Goal: Check status: Check status

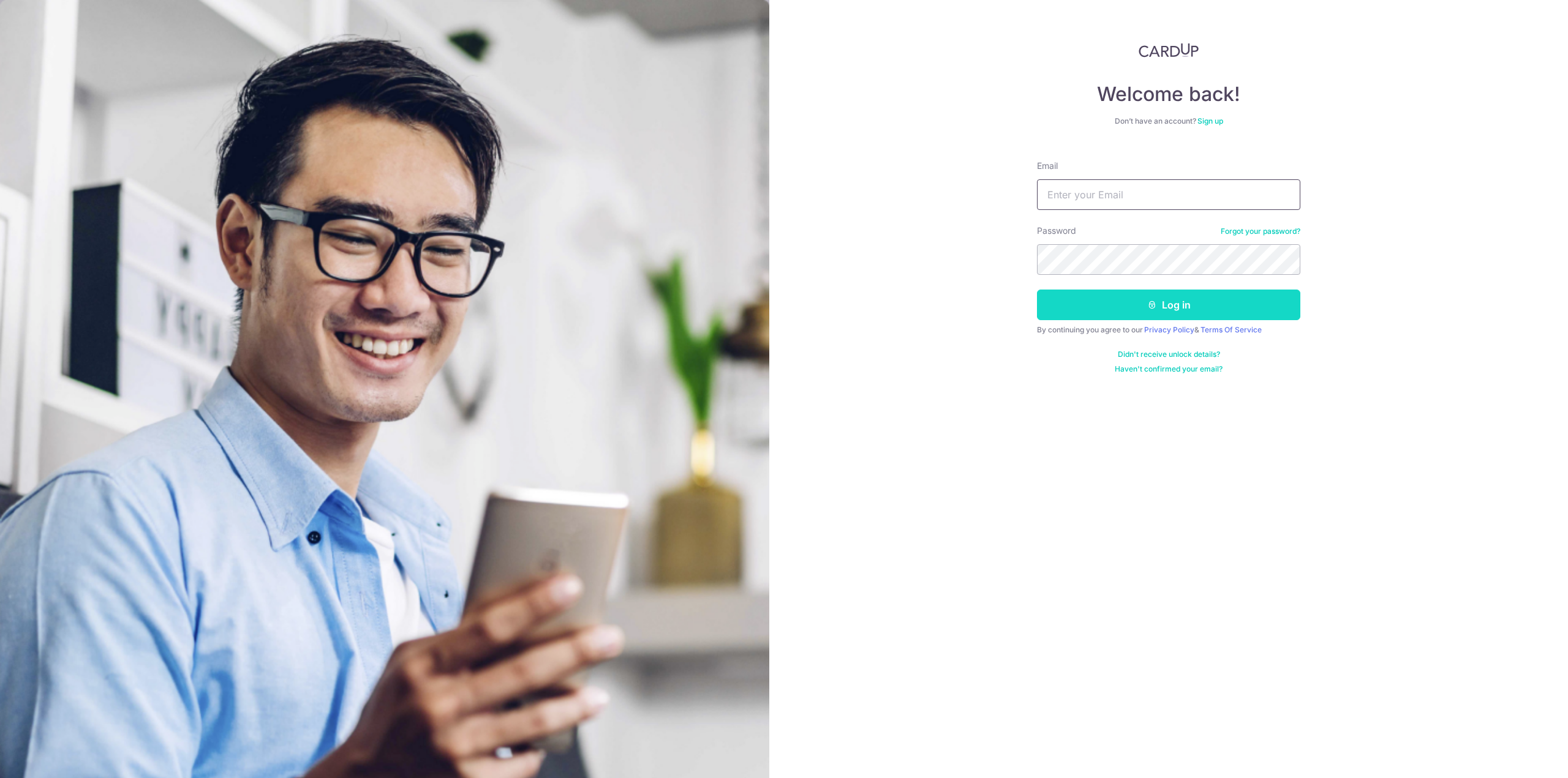
type input "[EMAIL_ADDRESS][DOMAIN_NAME]"
click at [1153, 302] on icon "submit" at bounding box center [1152, 305] width 10 height 10
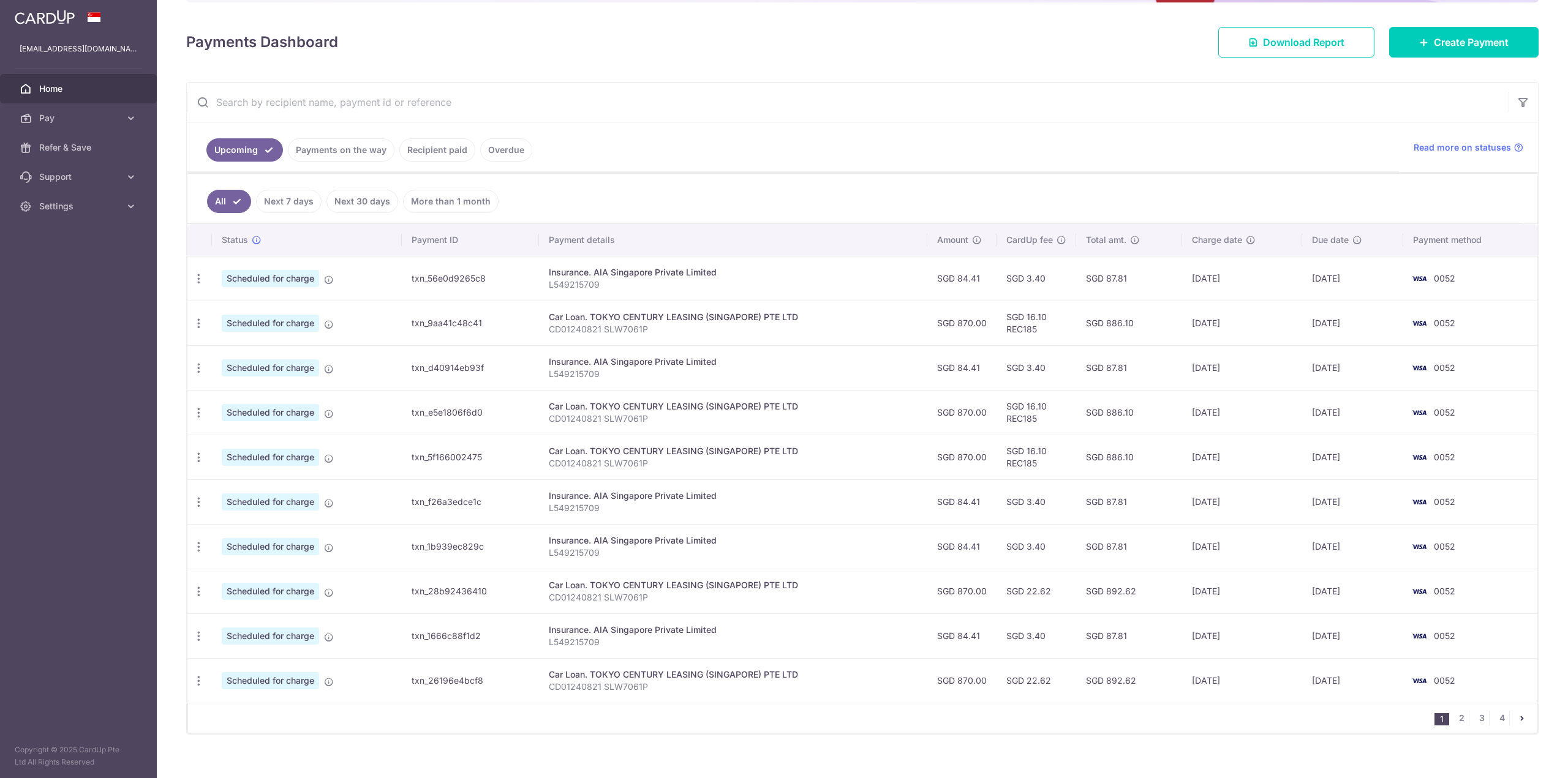
scroll to position [169, 0]
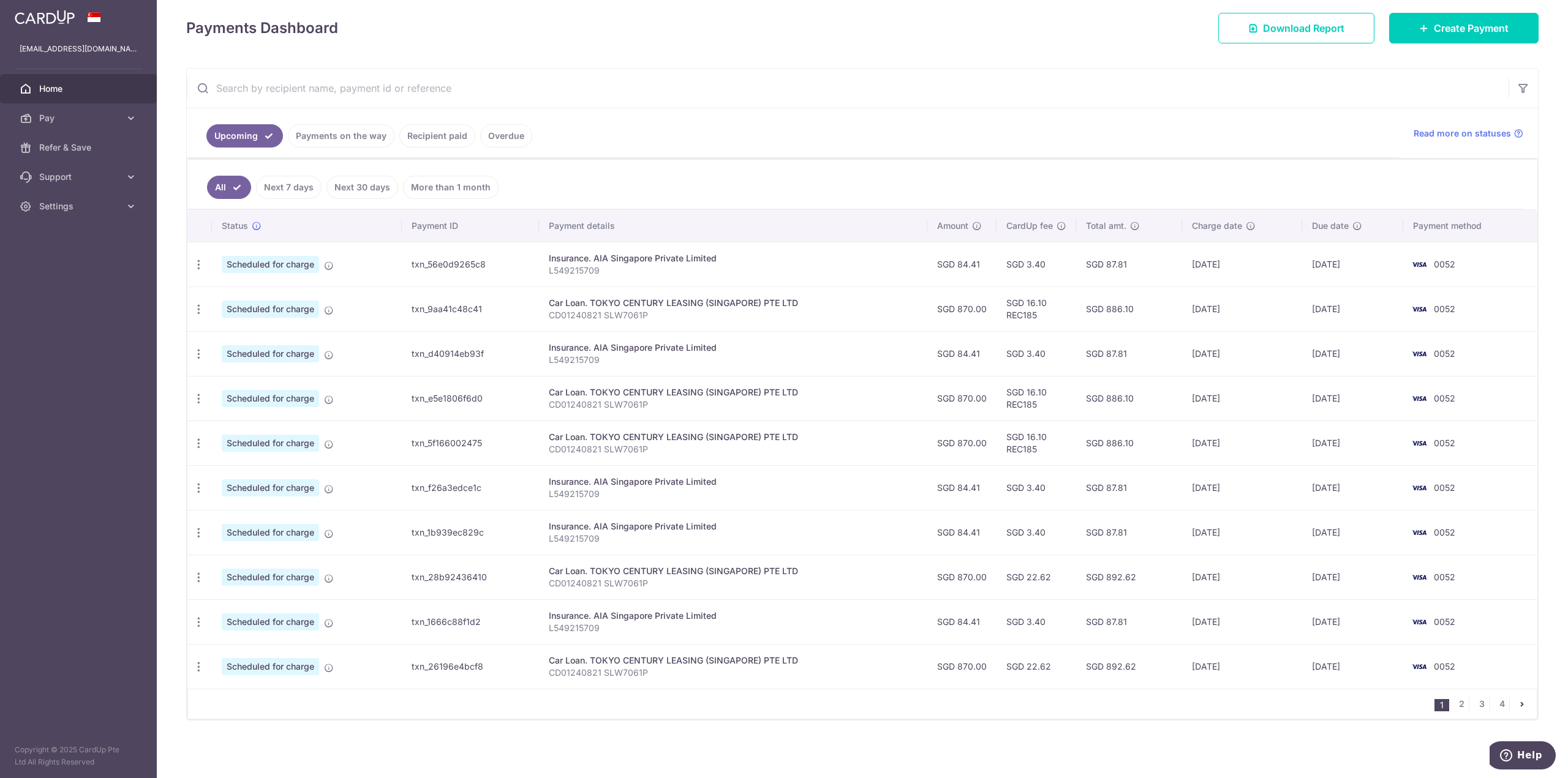
click at [324, 139] on link "Payments on the way" at bounding box center [341, 136] width 106 height 23
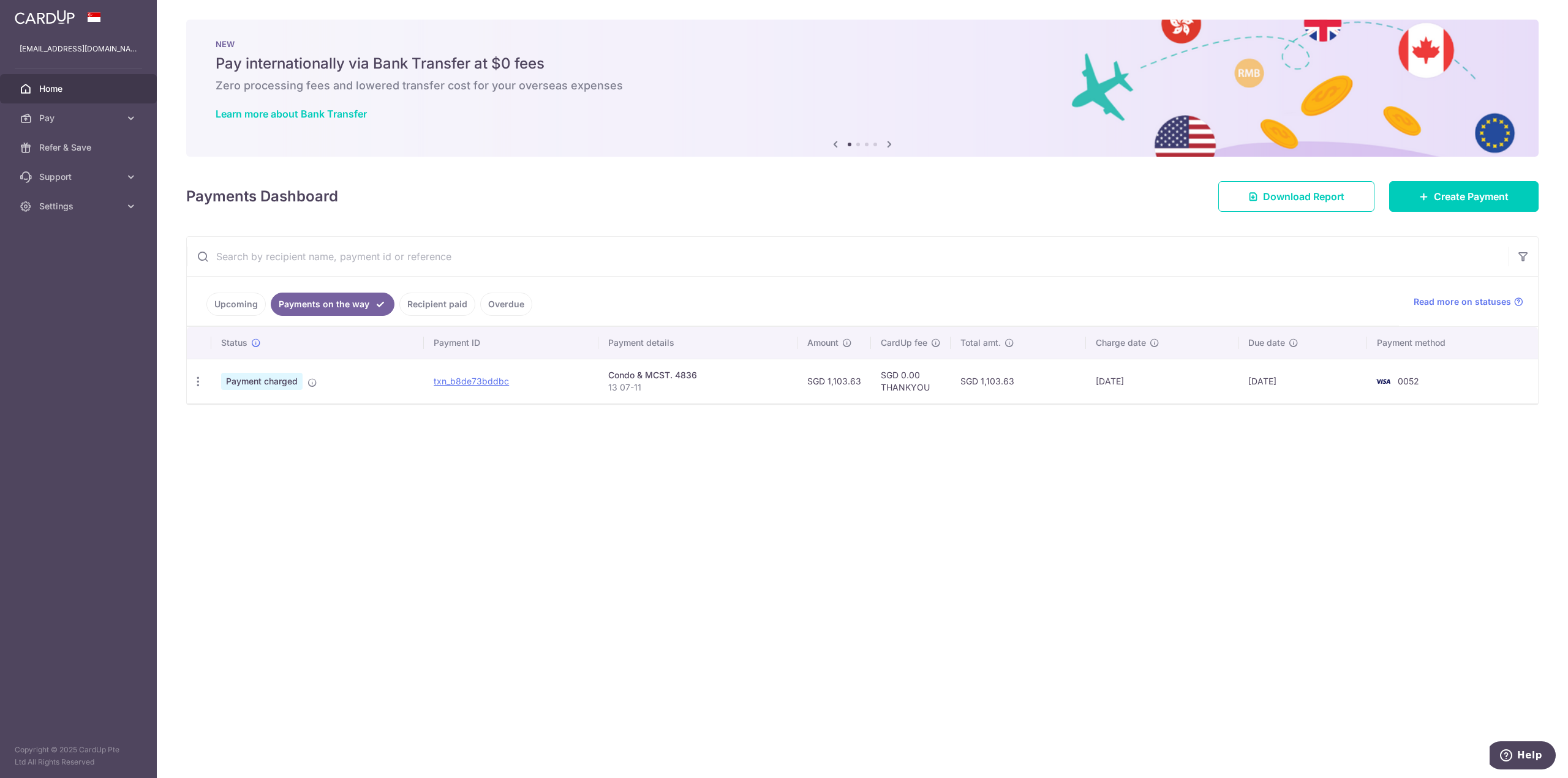
click at [229, 307] on link "Upcoming" at bounding box center [236, 304] width 59 height 23
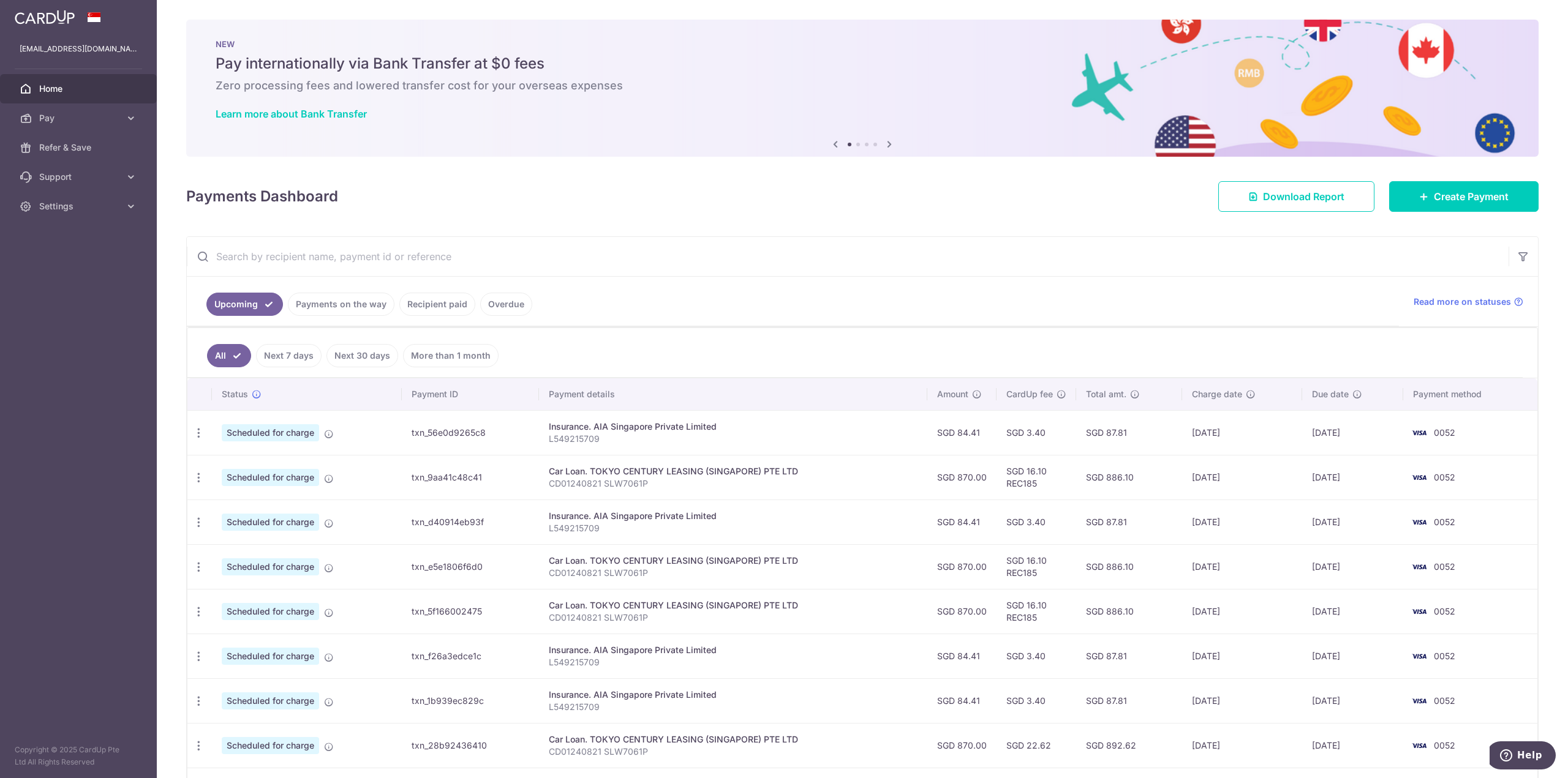
click at [441, 304] on link "Recipient paid" at bounding box center [437, 304] width 76 height 23
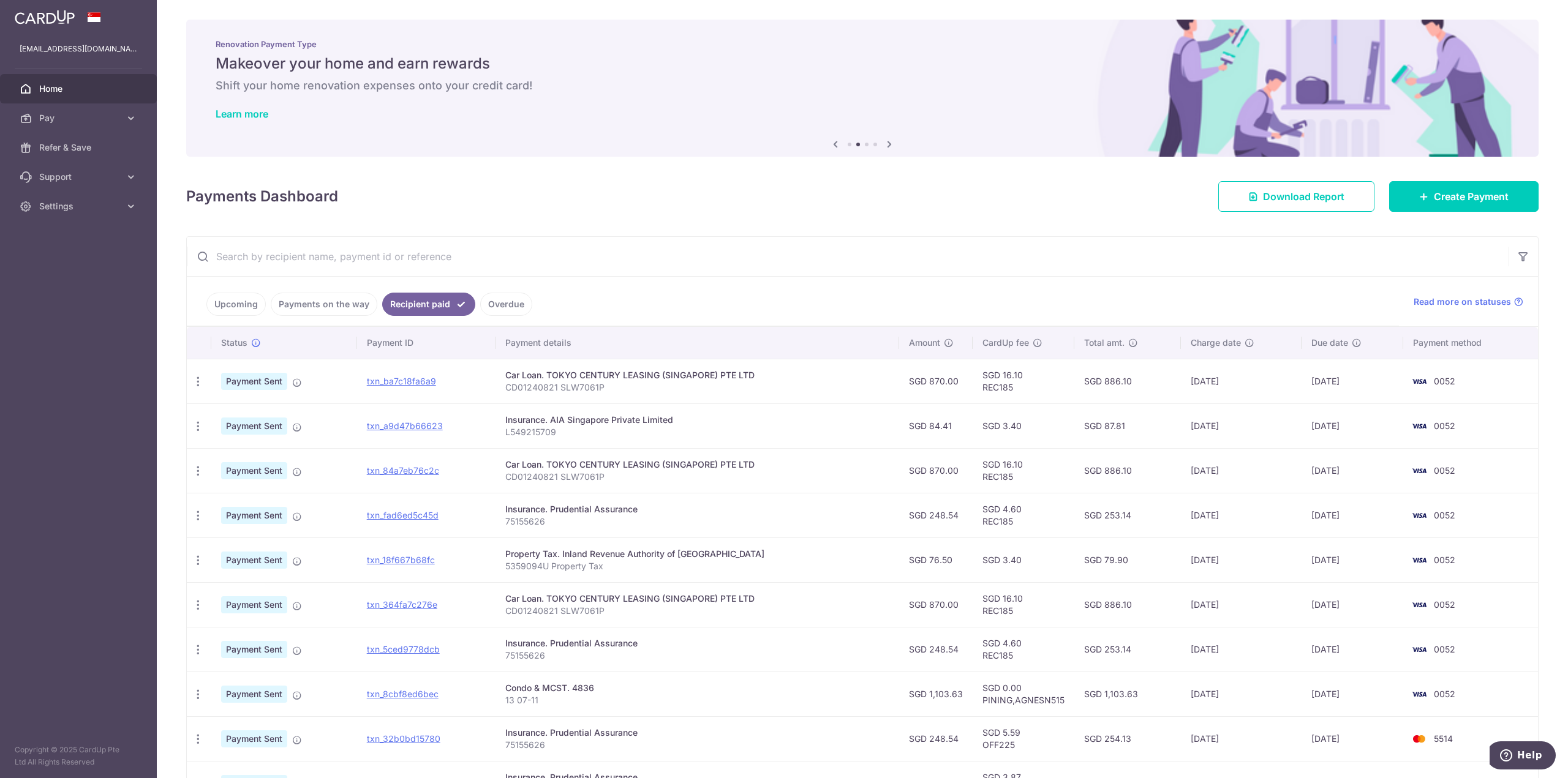
click at [230, 307] on link "Upcoming" at bounding box center [236, 304] width 59 height 23
